Goal: Transaction & Acquisition: Book appointment/travel/reservation

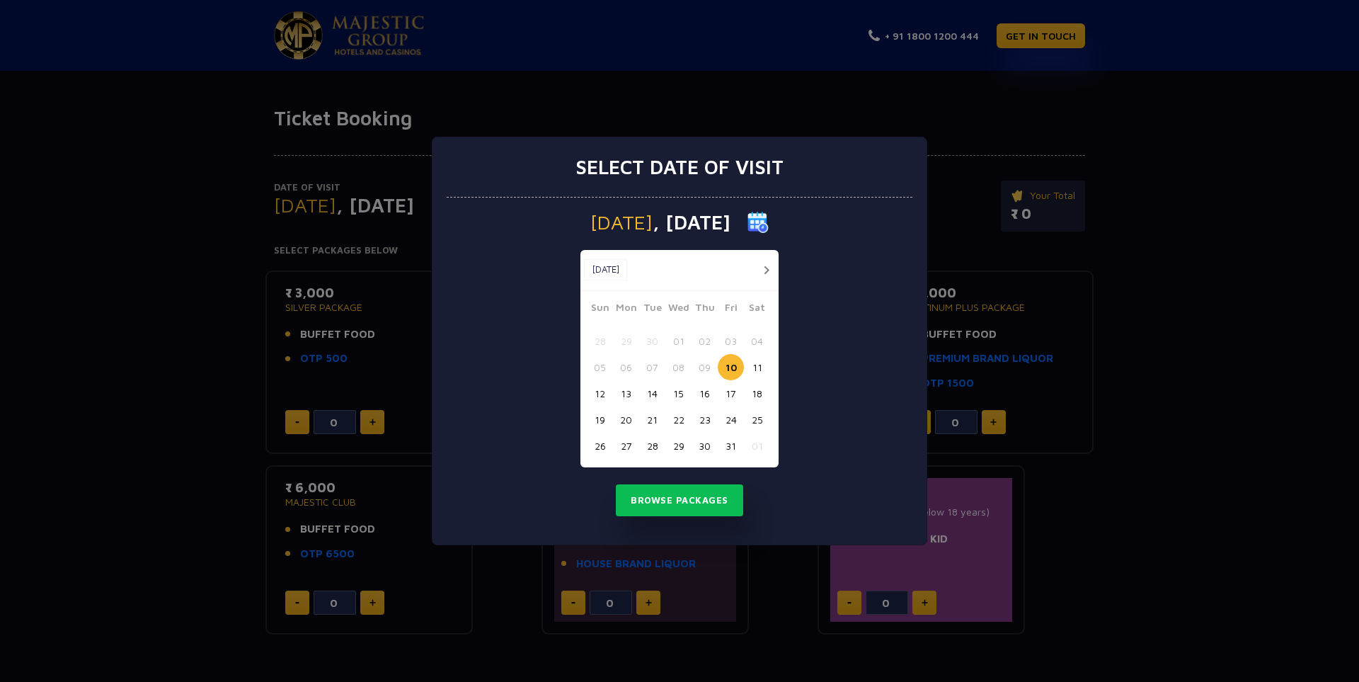
click at [756, 368] on button "11" at bounding box center [757, 367] width 26 height 26
click at [696, 490] on button "Browse Packages" at bounding box center [679, 500] width 127 height 33
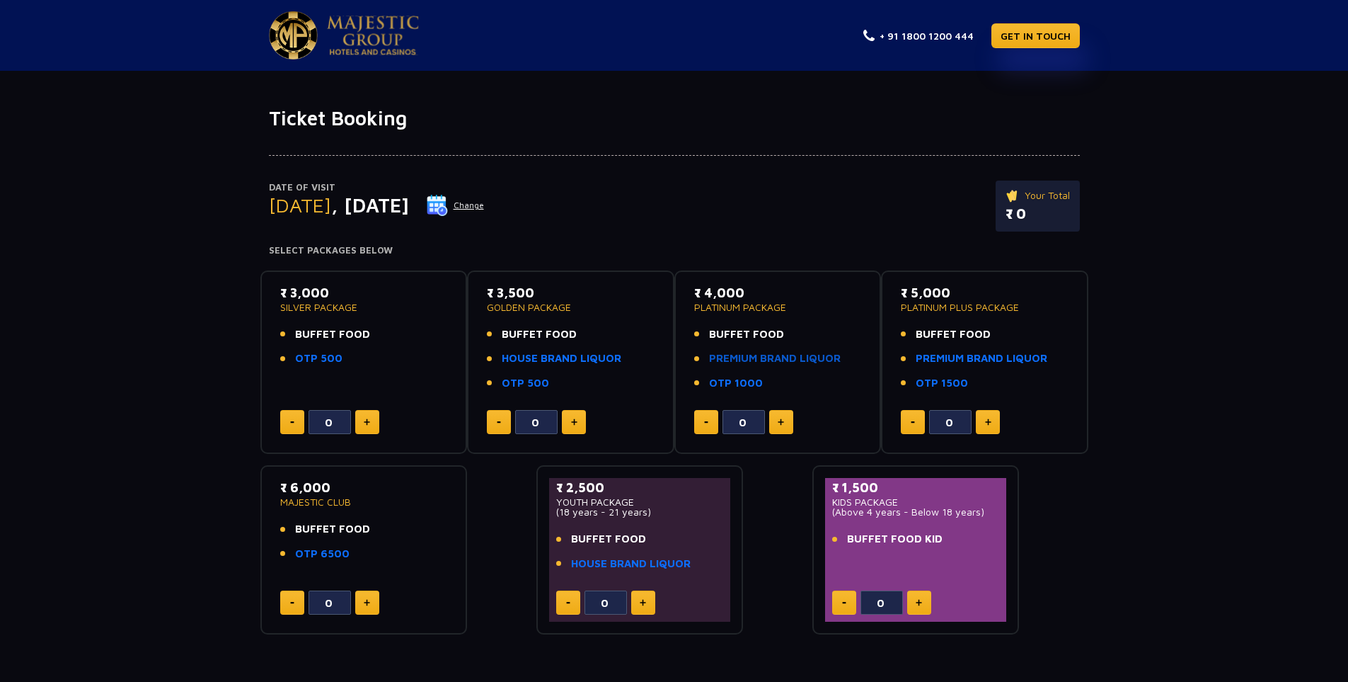
click at [825, 361] on link "PREMIUM BRAND LIQUOR" at bounding box center [775, 358] width 132 height 16
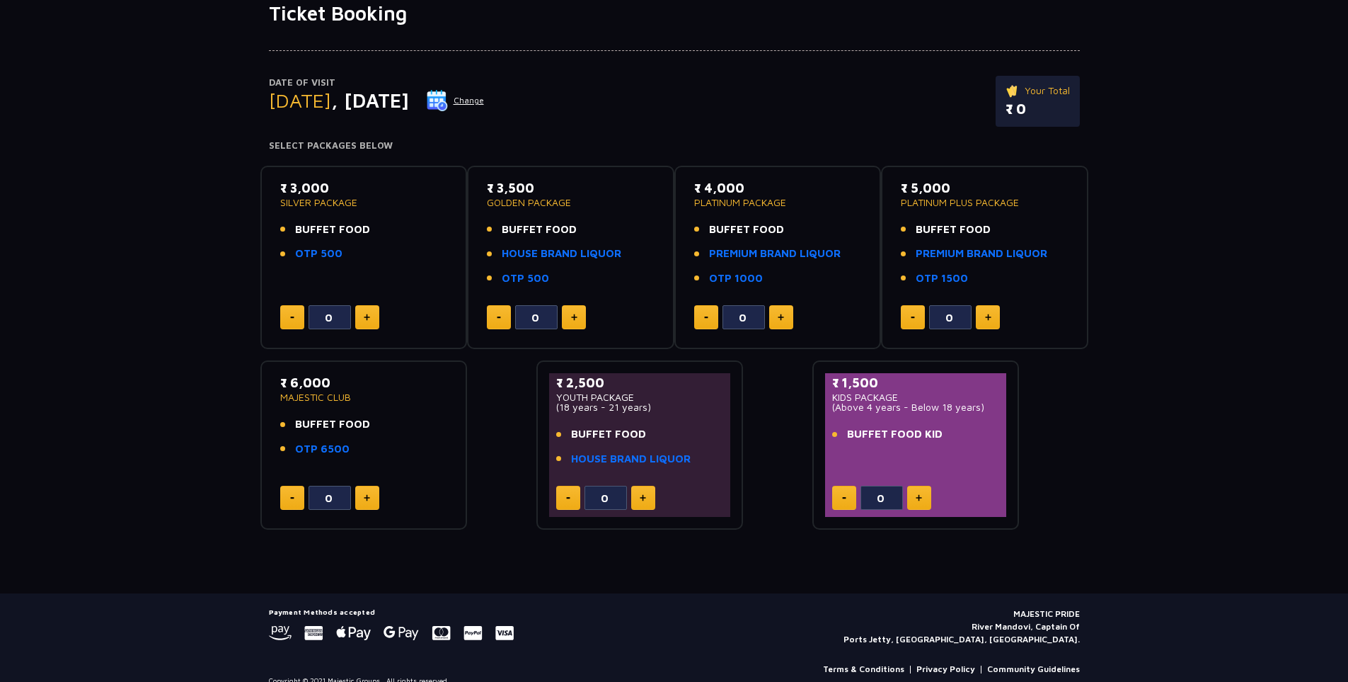
scroll to position [123, 0]
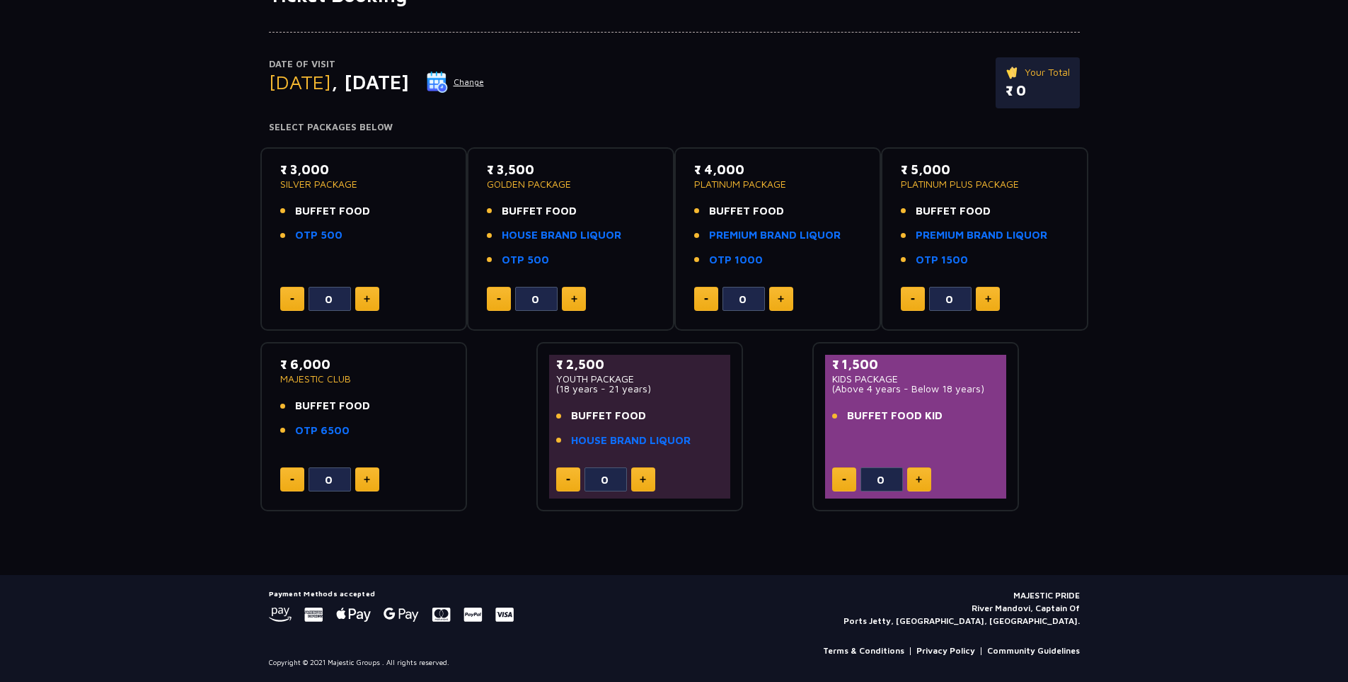
click at [779, 307] on button at bounding box center [781, 299] width 24 height 24
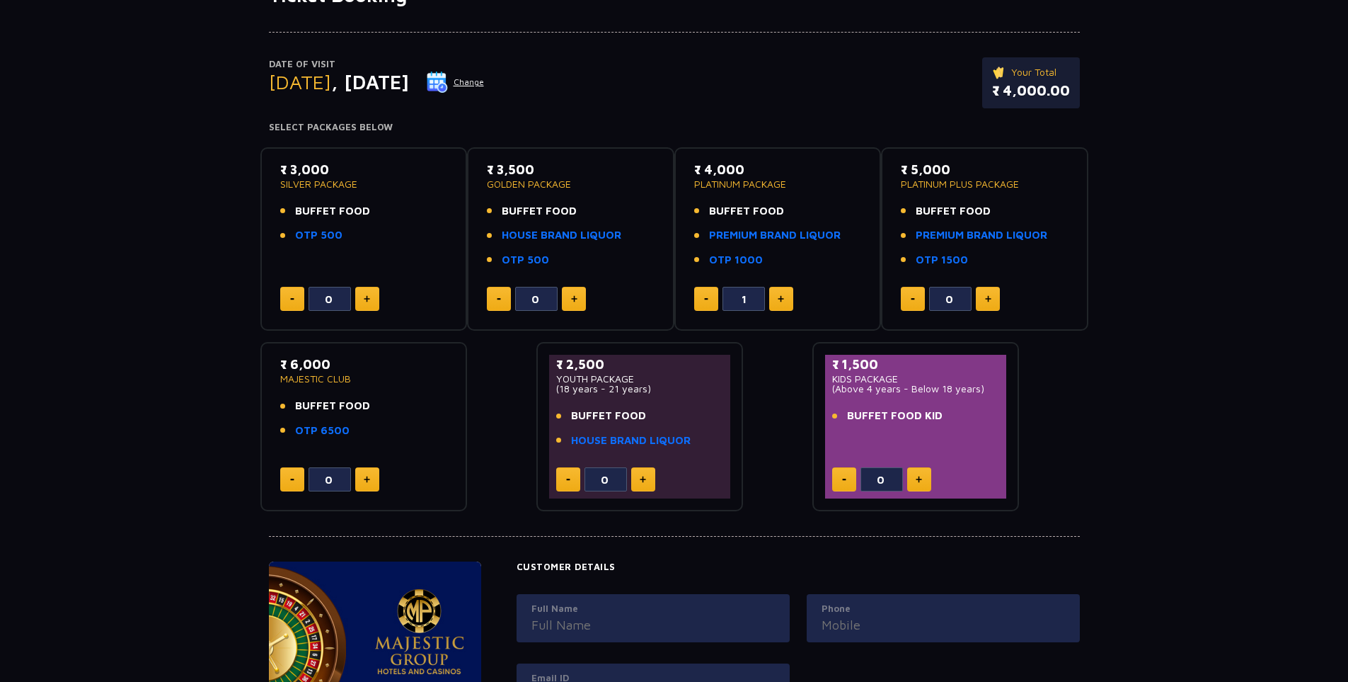
click at [779, 307] on button at bounding box center [781, 299] width 24 height 24
type input "3"
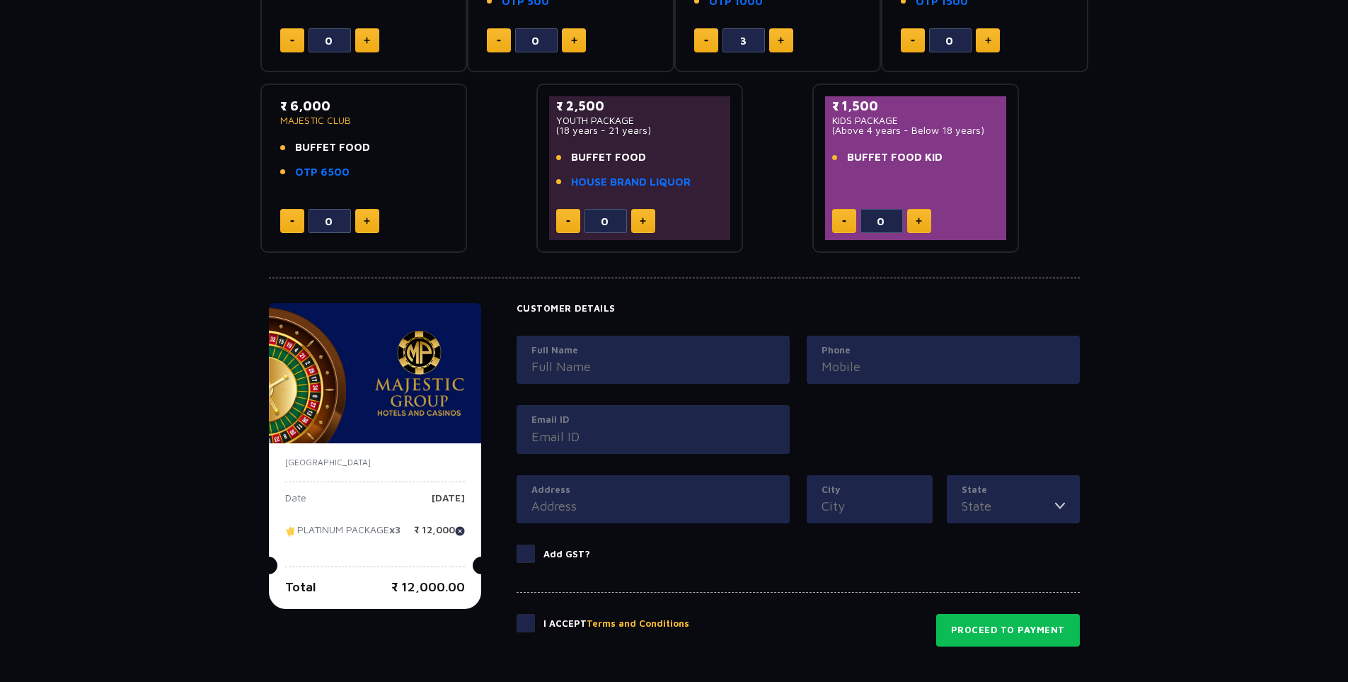
scroll to position [406, 0]
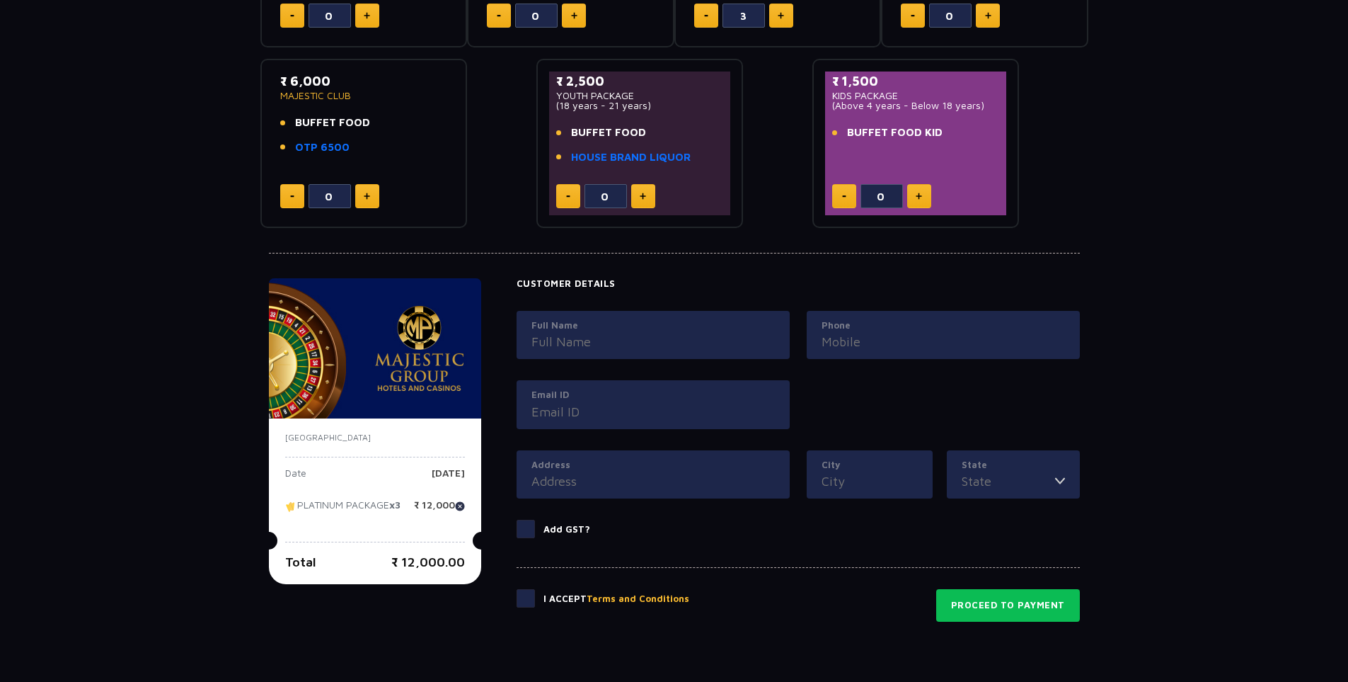
drag, startPoint x: 384, startPoint y: 555, endPoint x: 481, endPoint y: 561, distance: 96.5
click at [481, 561] on div "India Date Saturday, 11 Oct 2025 PLATINUM PACKAGE x3 ₹ 12,000 Total ₹ 12,000.00" at bounding box center [375, 501] width 212 height 166
click at [455, 613] on div "India Date Saturday, 11 Oct 2025 PLATINUM PACKAGE x3 ₹ 12,000 Total ₹ 12,000.00…" at bounding box center [375, 449] width 212 height 343
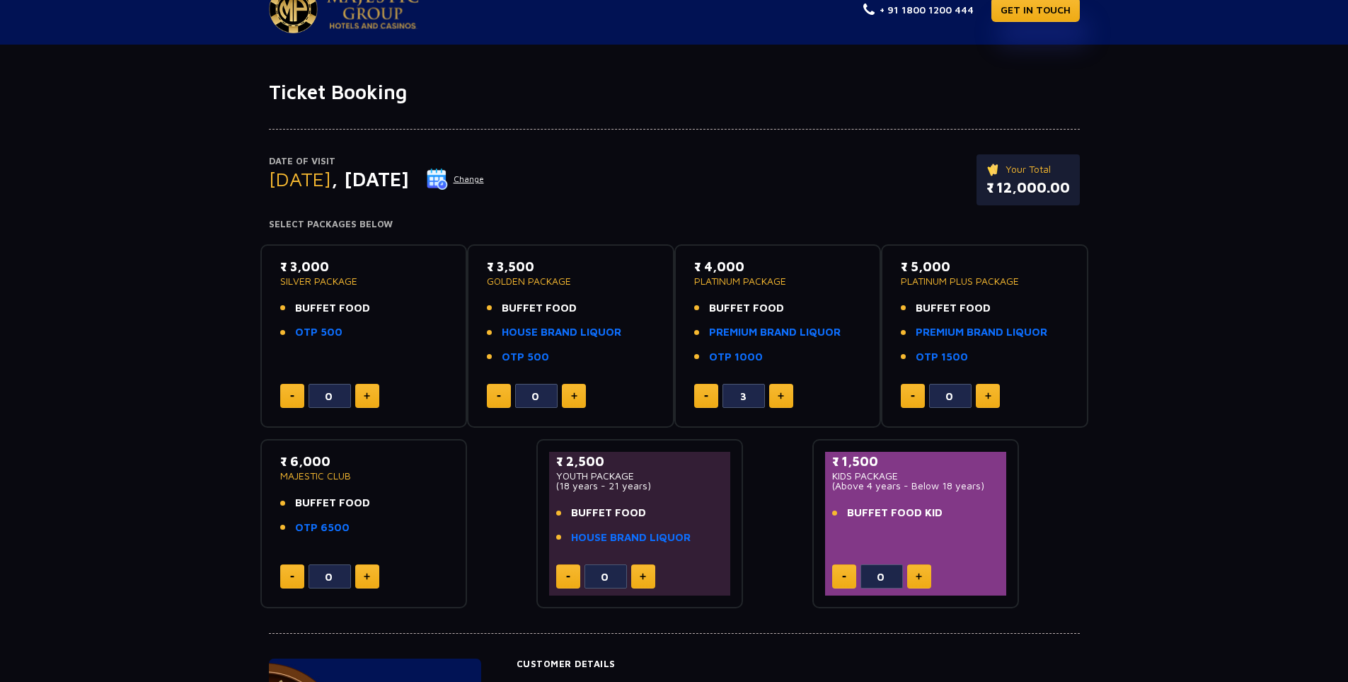
scroll to position [0, 0]
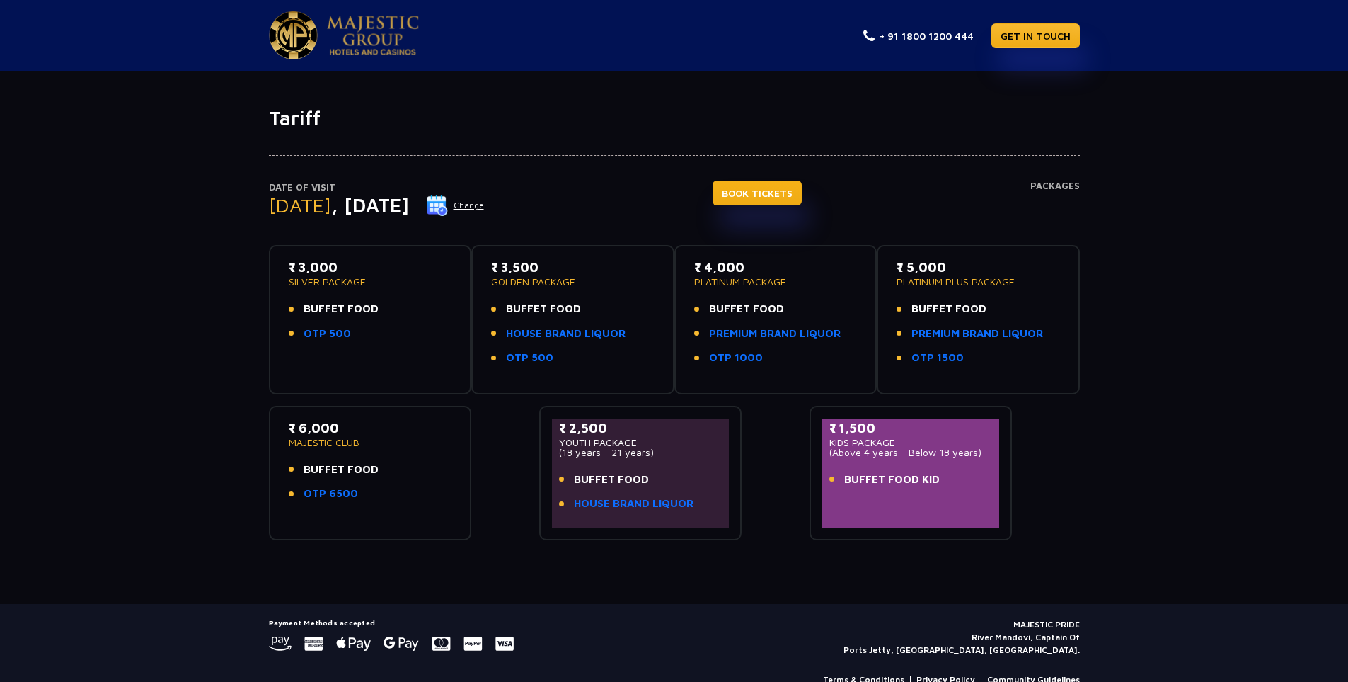
click at [793, 190] on link "BOOK TICKETS" at bounding box center [757, 193] width 89 height 25
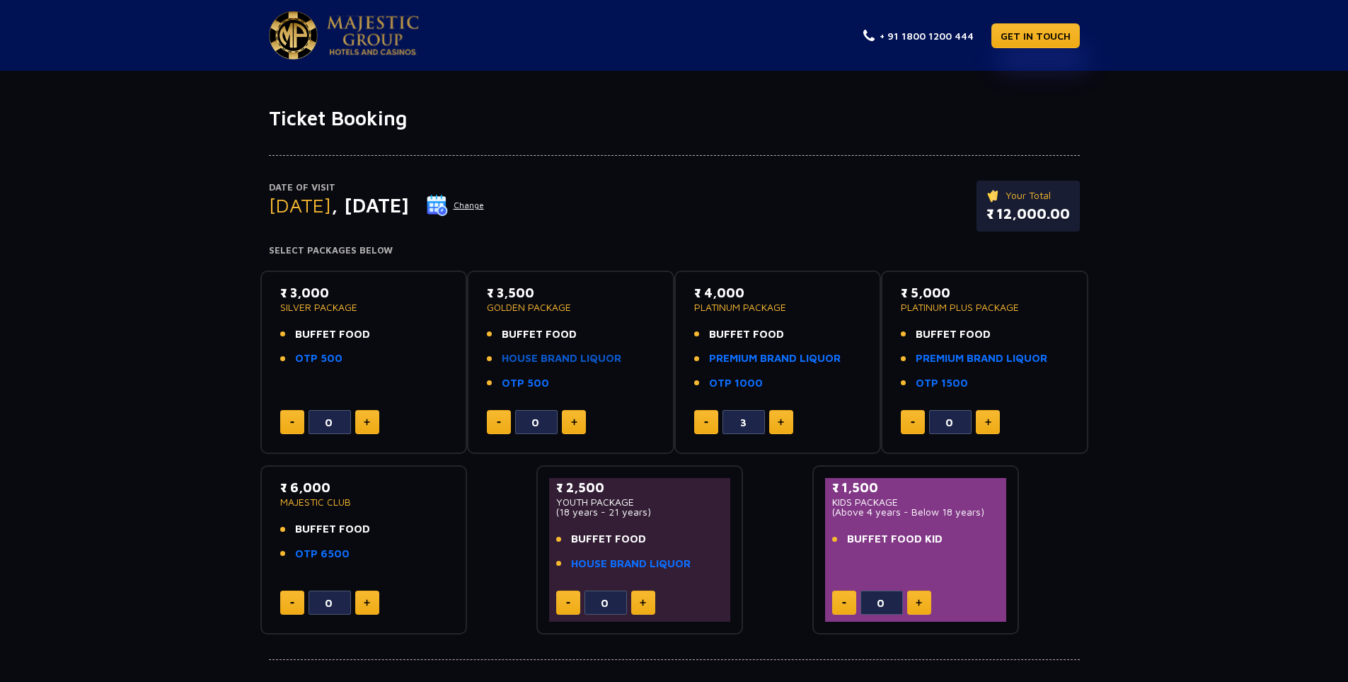
click at [592, 358] on link "HOUSE BRAND LIQUOR" at bounding box center [562, 358] width 120 height 16
